Goal: Task Accomplishment & Management: Use online tool/utility

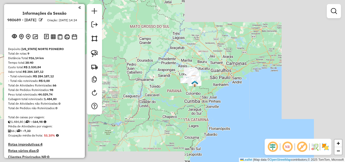
drag, startPoint x: 213, startPoint y: 48, endPoint x: 215, endPoint y: 66, distance: 17.5
click at [215, 66] on div "Janela de atendimento Grade de atendimento Capacidade Transportadoras Veículos …" at bounding box center [172, 81] width 345 height 162
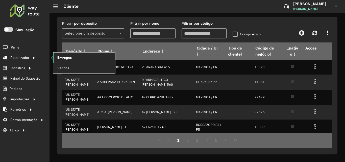
click at [62, 59] on span "Entregas" at bounding box center [64, 57] width 14 height 5
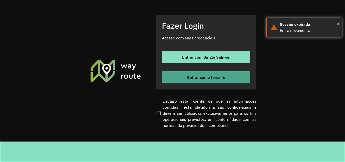
click at [213, 77] on span "Entrar como terceiro" at bounding box center [206, 77] width 38 height 4
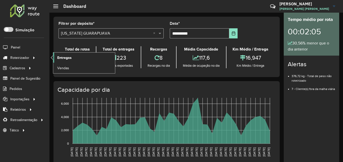
click at [72, 57] on link "Entregas" at bounding box center [84, 58] width 62 height 10
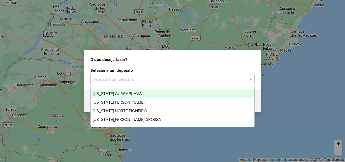
click at [252, 79] on span at bounding box center [251, 79] width 6 height 6
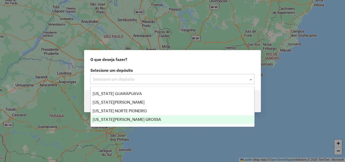
click at [111, 119] on span "VIRGINIA PONTA GROSSA" at bounding box center [127, 119] width 68 height 4
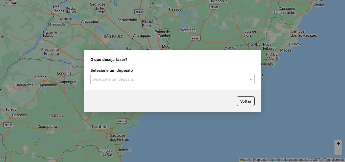
click at [248, 80] on div at bounding box center [172, 79] width 164 height 7
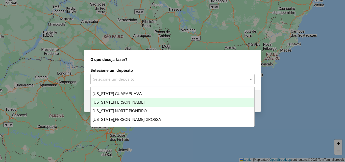
click at [111, 102] on span "[US_STATE][PERSON_NAME]" at bounding box center [119, 102] width 52 height 4
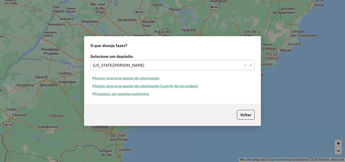
click at [109, 92] on button "Pesquisar por sessões existentes" at bounding box center [120, 94] width 61 height 8
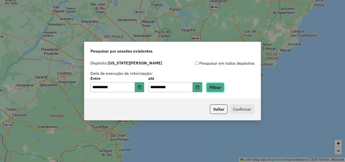
click at [220, 89] on button "Filtrar" at bounding box center [215, 88] width 18 height 10
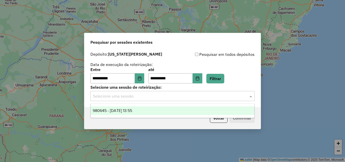
click at [174, 96] on input "text" at bounding box center [167, 96] width 149 height 6
click at [132, 113] on div "980645 - 18/08/2025 13:55" at bounding box center [173, 110] width 164 height 9
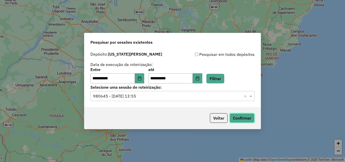
click at [242, 116] on button "Confirmar" at bounding box center [242, 118] width 25 height 10
